Goal: Task Accomplishment & Management: Manage account settings

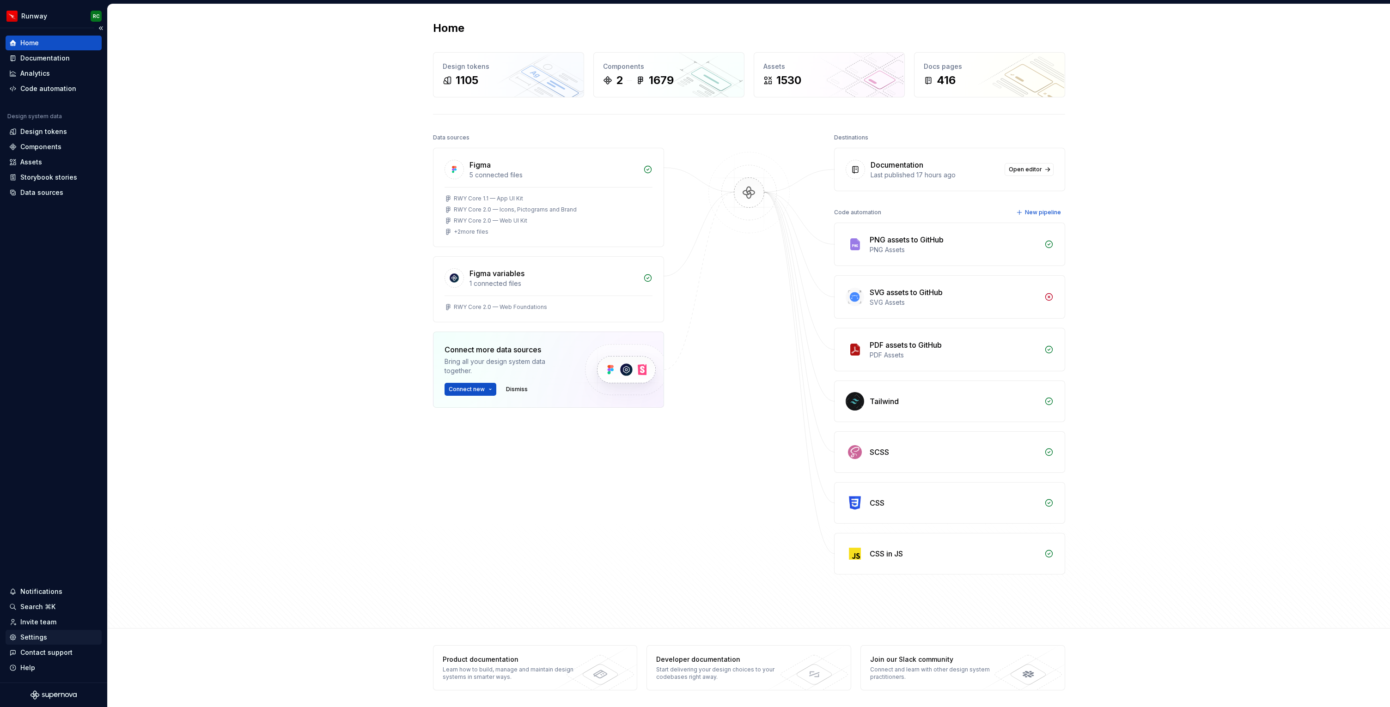
click at [42, 642] on div "Settings" at bounding box center [54, 637] width 96 height 15
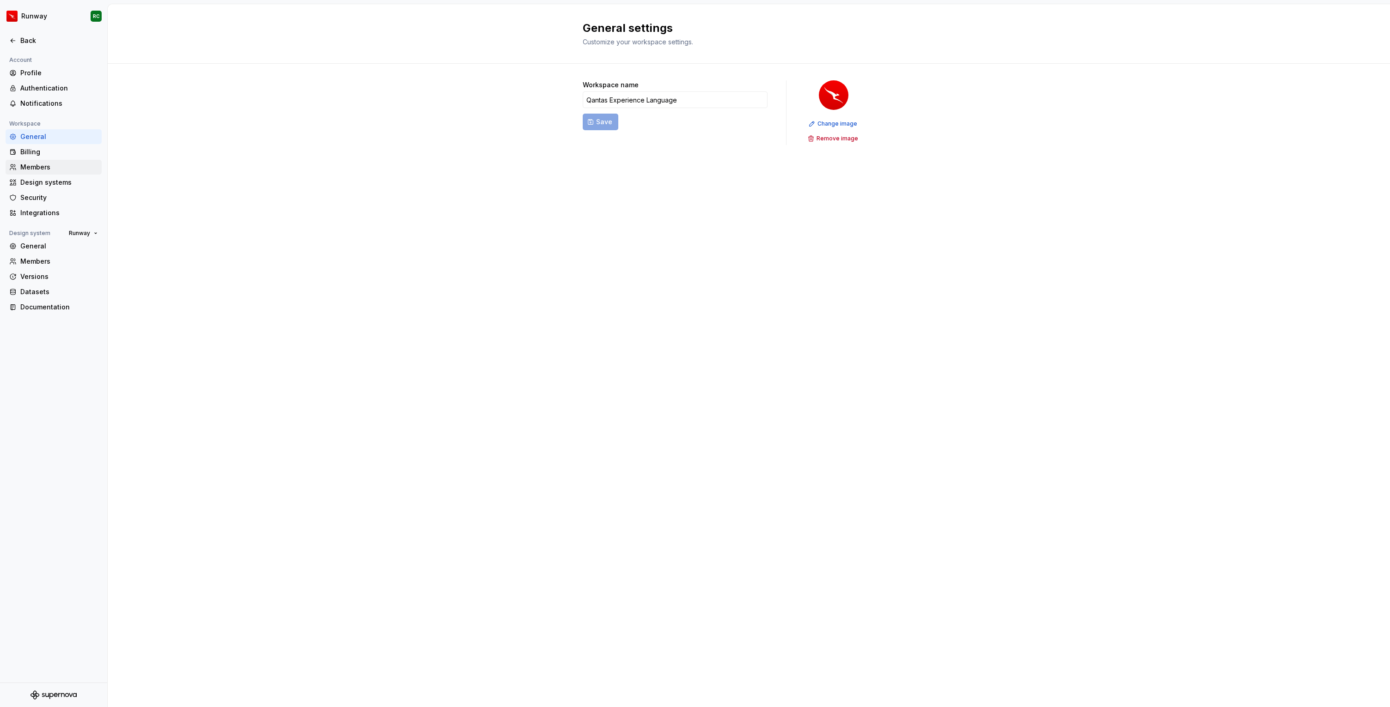
click at [34, 160] on div "Members" at bounding box center [54, 167] width 96 height 15
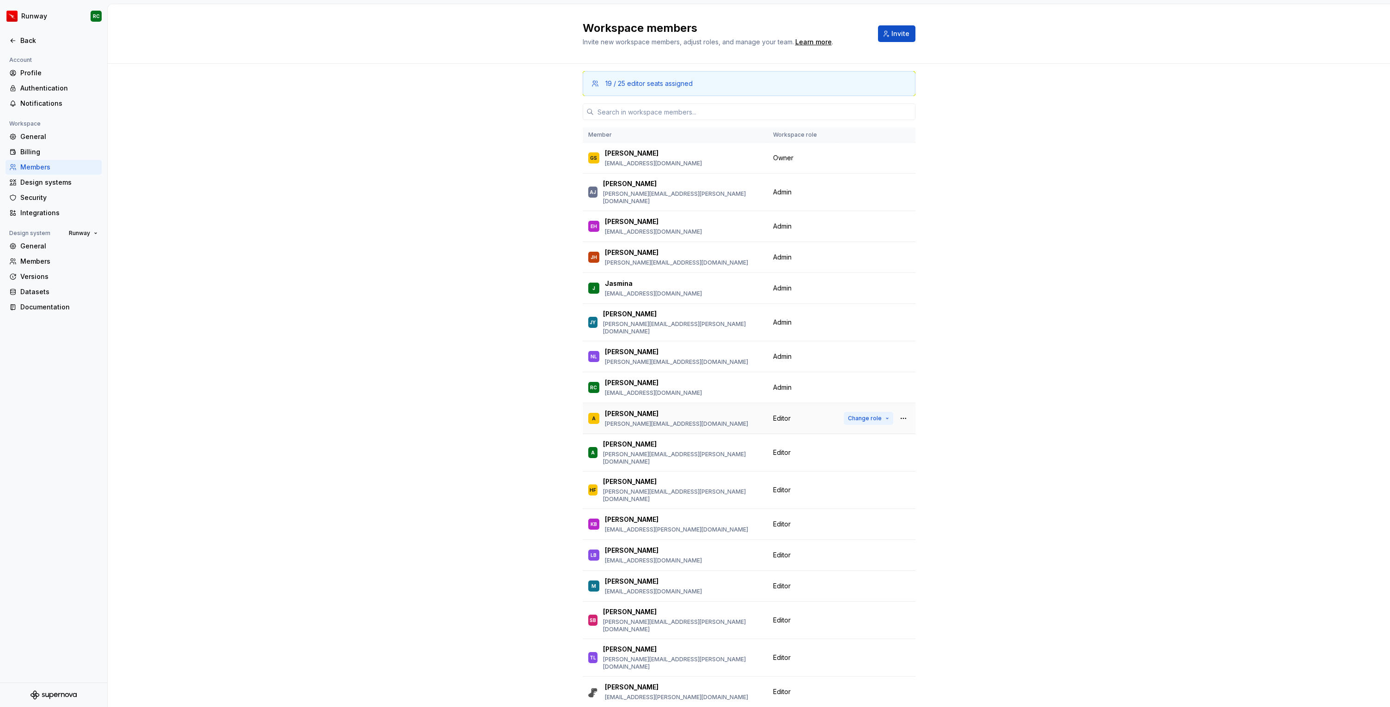
click at [882, 412] on button "Change role" at bounding box center [868, 418] width 49 height 13
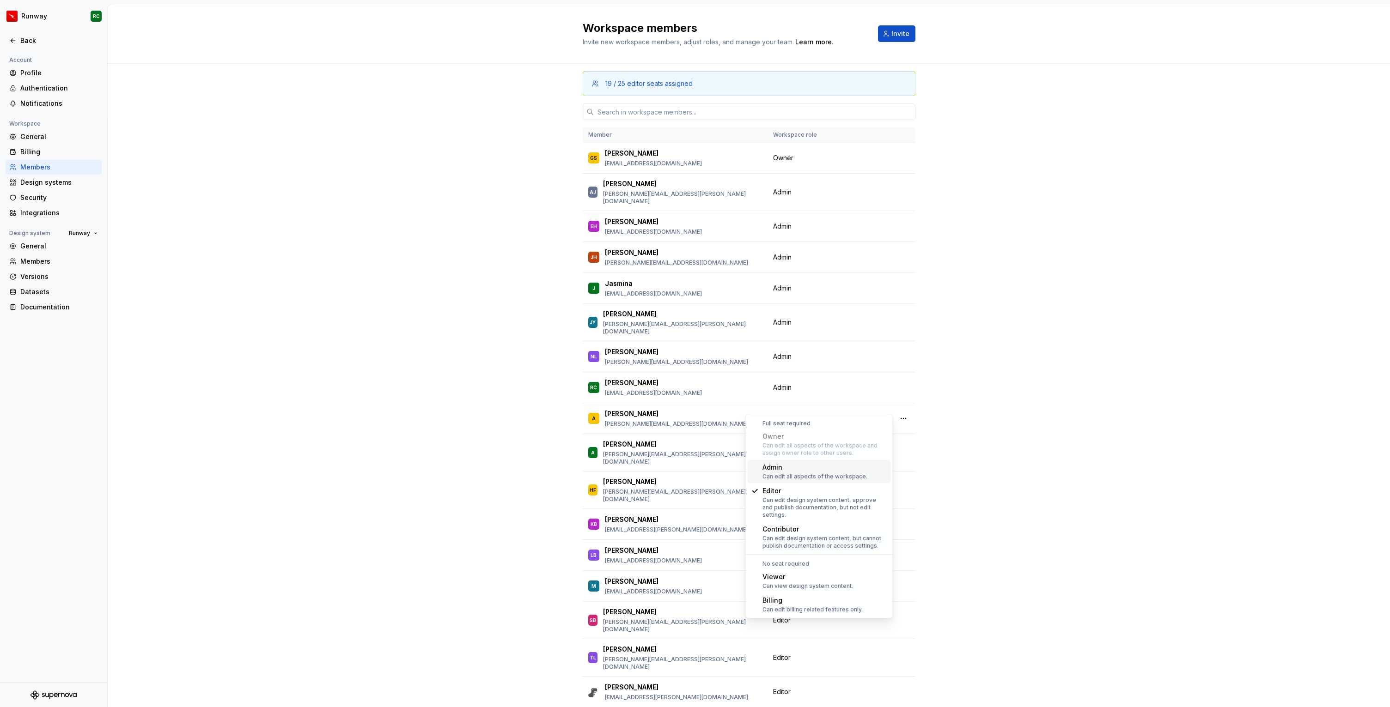
click at [806, 472] on div "Admin" at bounding box center [814, 467] width 105 height 9
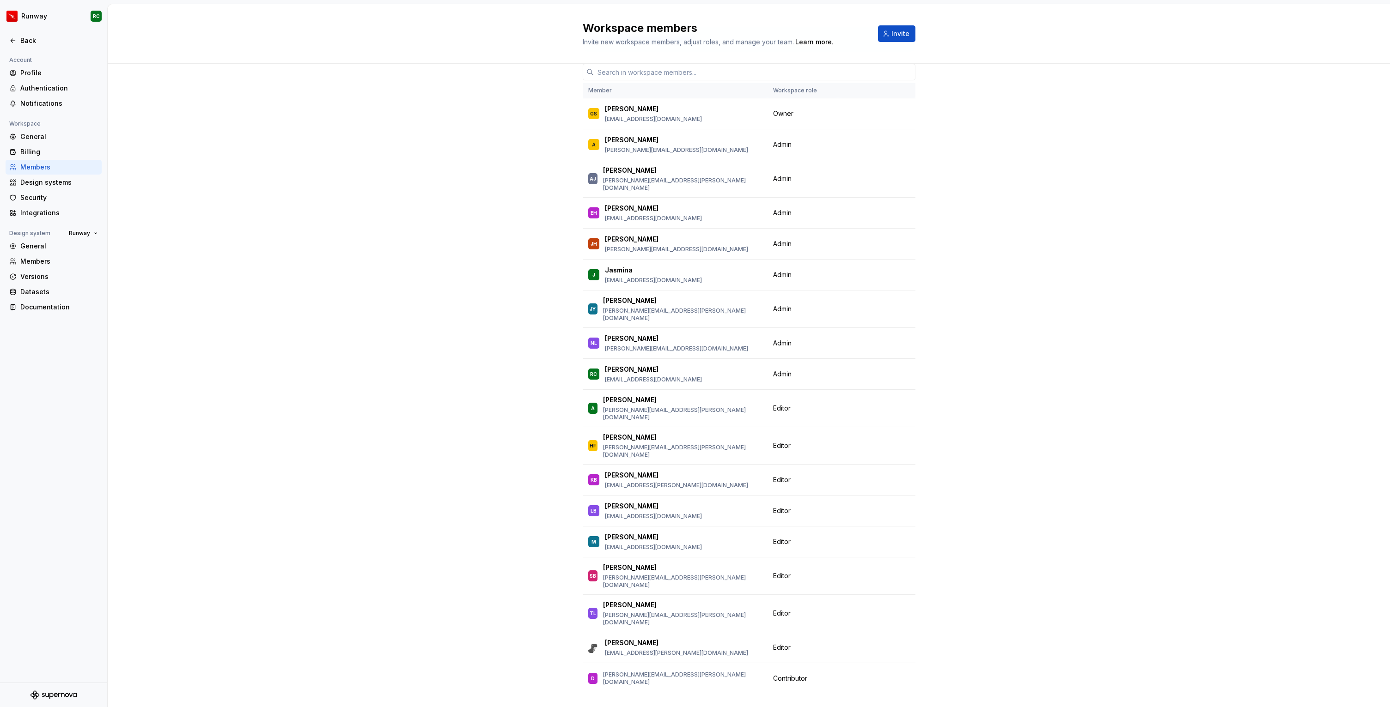
scroll to position [60, 0]
